Goal: Find specific page/section: Find specific page/section

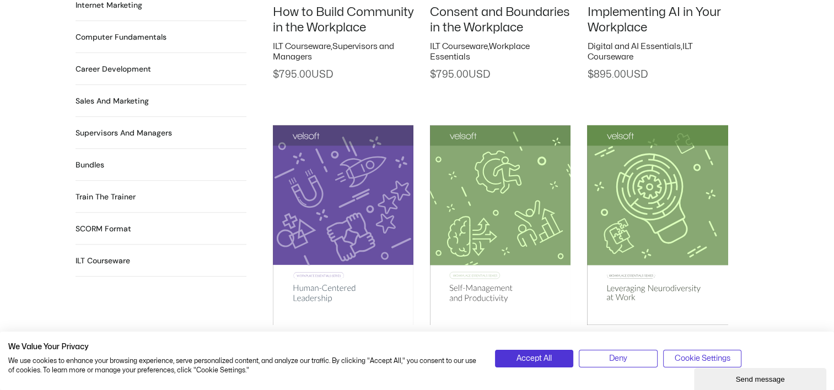
scroll to position [1103, 0]
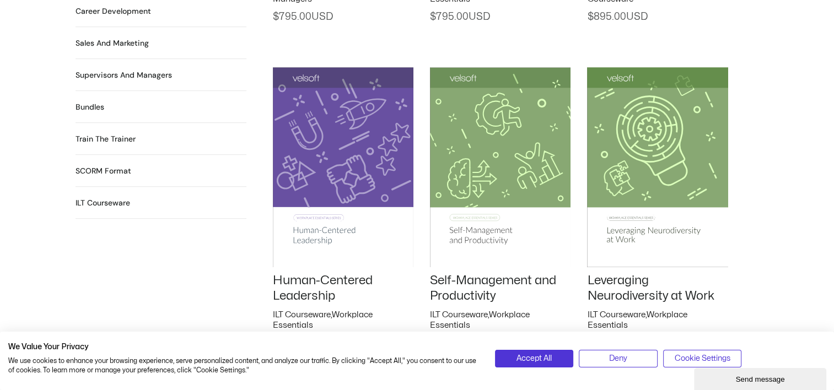
click at [128, 165] on h2 "SCORM Format 115 Products" at bounding box center [104, 171] width 56 height 12
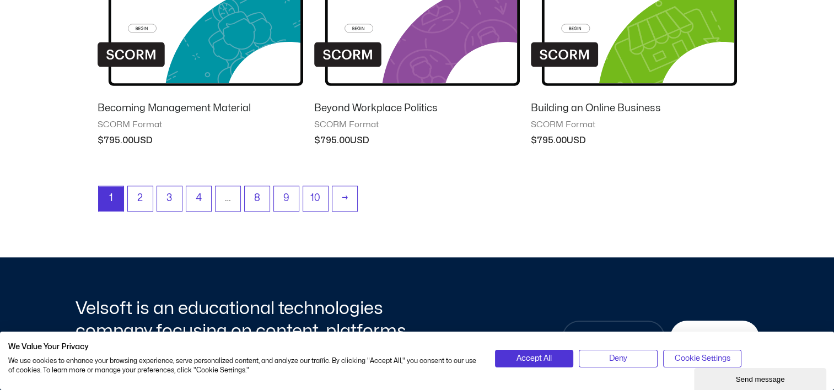
scroll to position [1103, 0]
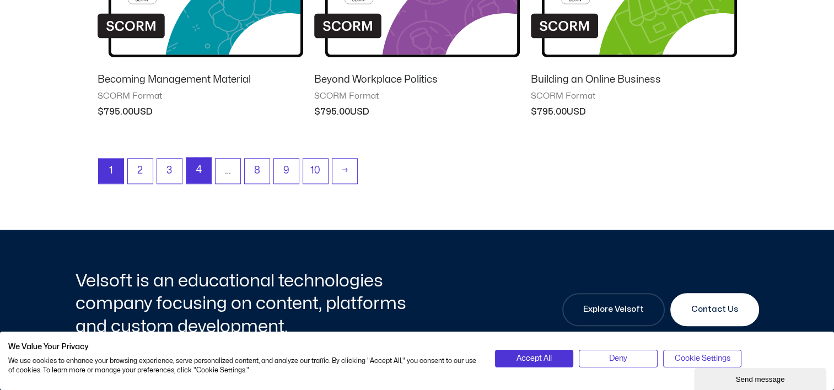
click at [195, 179] on link "4" at bounding box center [198, 171] width 25 height 26
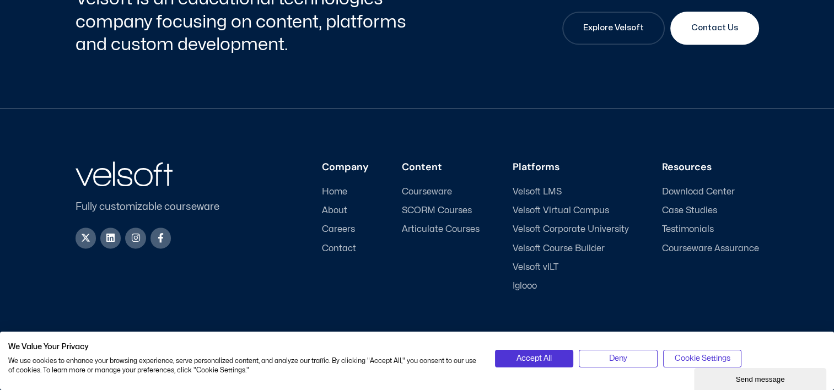
scroll to position [1407, 0]
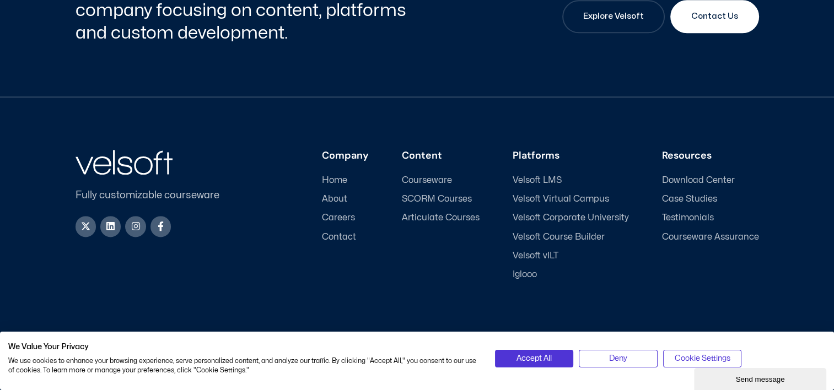
click at [339, 199] on span "About" at bounding box center [334, 199] width 25 height 10
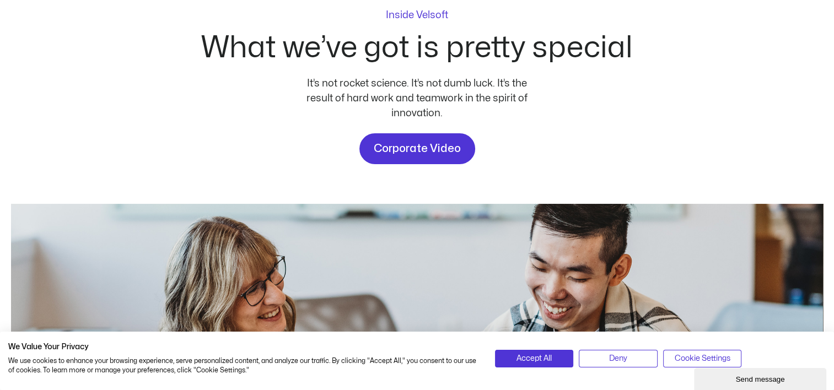
scroll to position [165, 0]
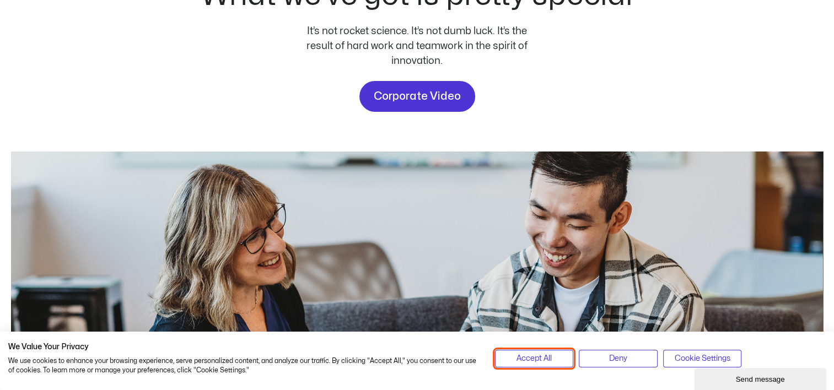
click at [545, 361] on span "Accept All" at bounding box center [534, 359] width 35 height 12
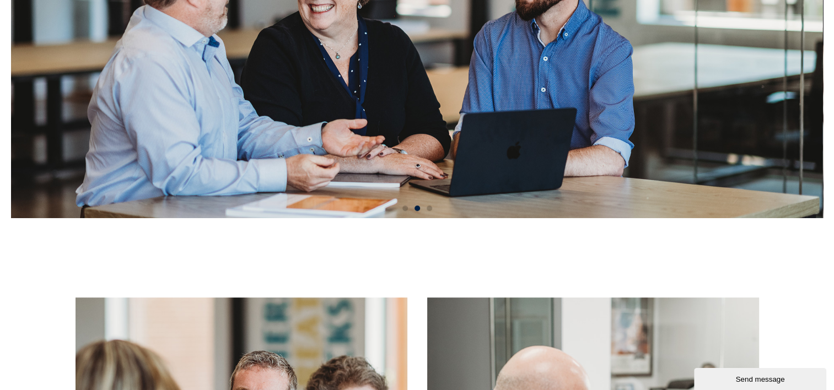
scroll to position [414, 0]
